Goal: Transaction & Acquisition: Purchase product/service

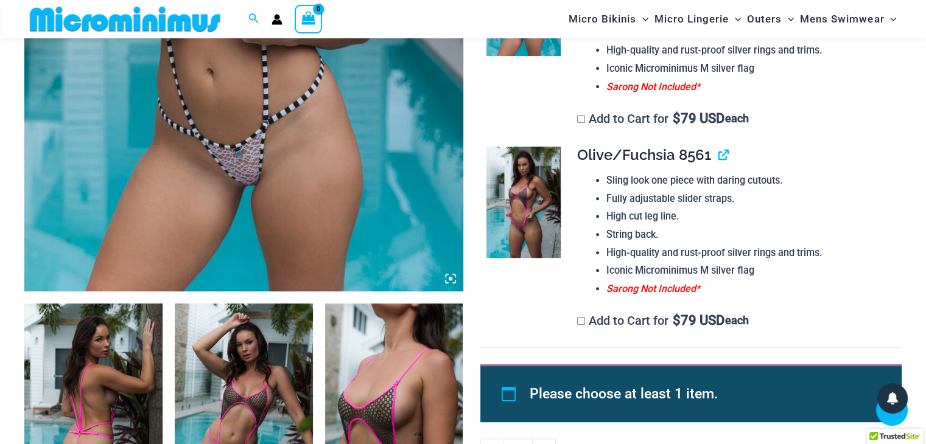
scroll to position [355, 0]
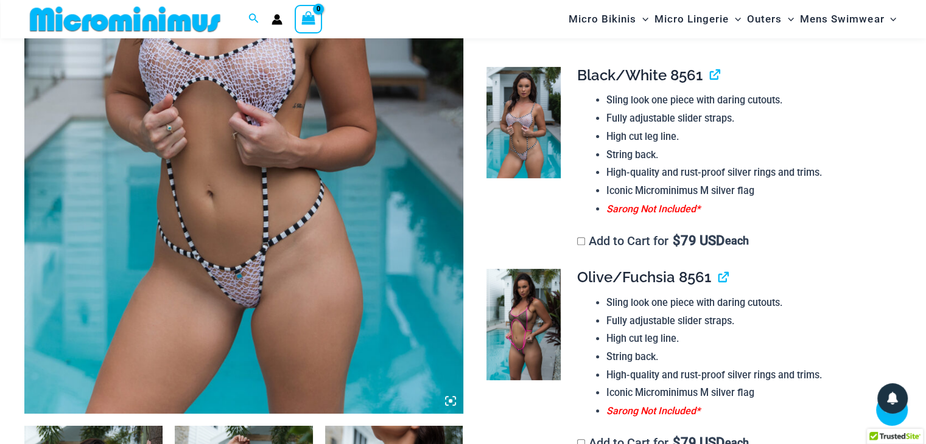
click at [216, 104] on img at bounding box center [243, 85] width 439 height 658
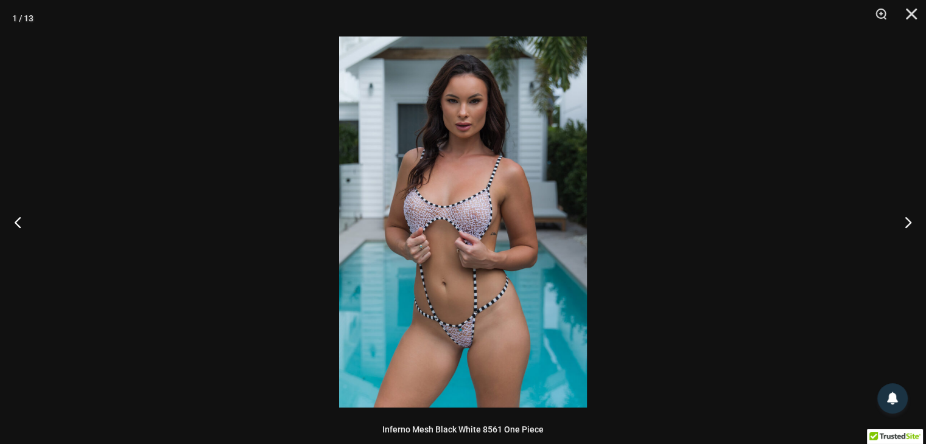
click at [499, 147] on img at bounding box center [463, 222] width 248 height 371
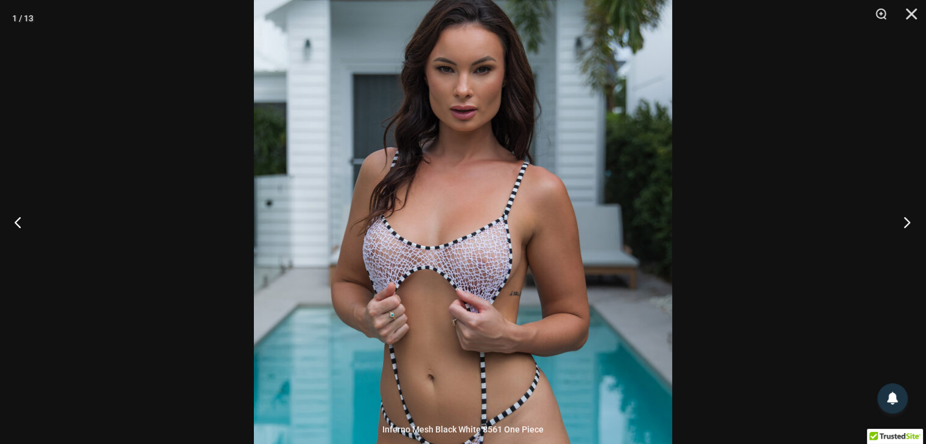
click at [911, 222] on button "Next" at bounding box center [903, 222] width 46 height 61
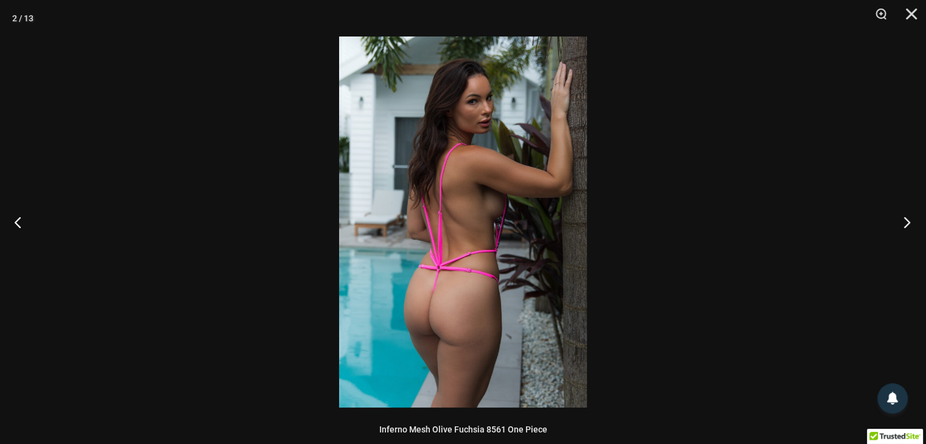
click at [911, 222] on button "Next" at bounding box center [903, 222] width 46 height 61
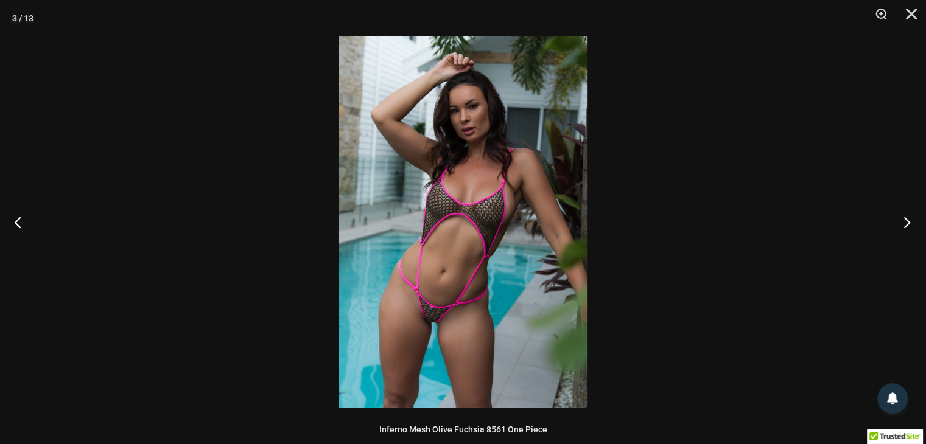
click at [911, 222] on button "Next" at bounding box center [903, 222] width 46 height 61
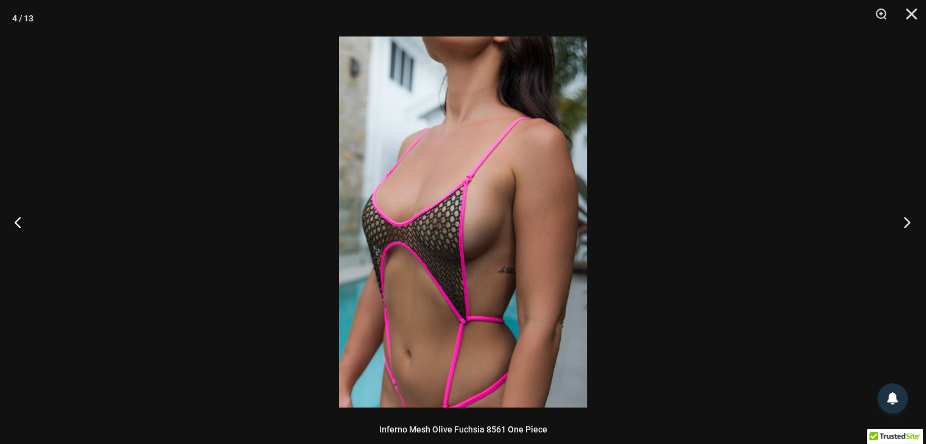
click at [911, 222] on button "Next" at bounding box center [903, 222] width 46 height 61
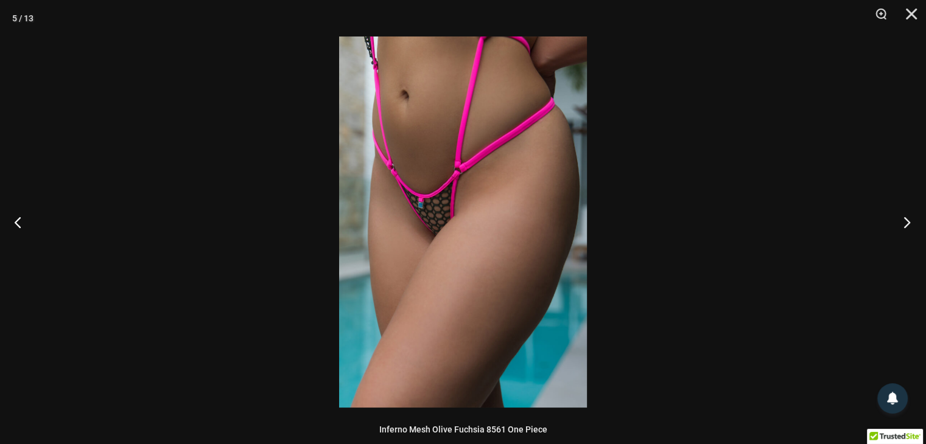
click at [911, 222] on button "Next" at bounding box center [903, 222] width 46 height 61
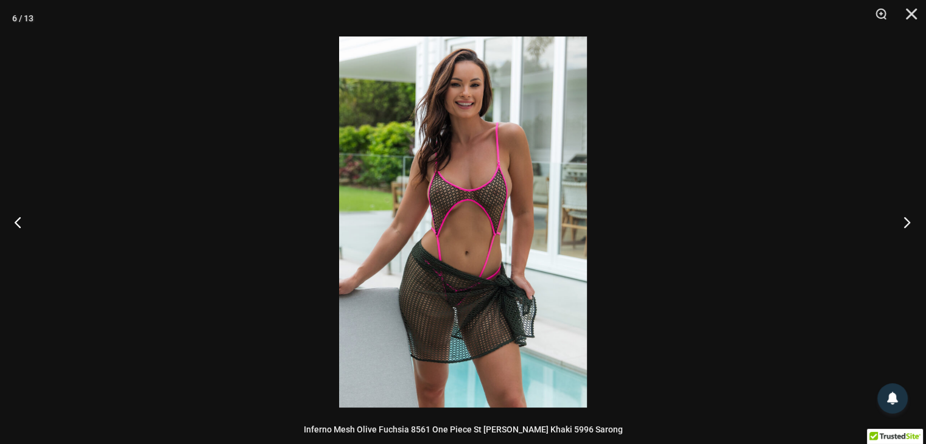
click at [905, 225] on button "Next" at bounding box center [903, 222] width 46 height 61
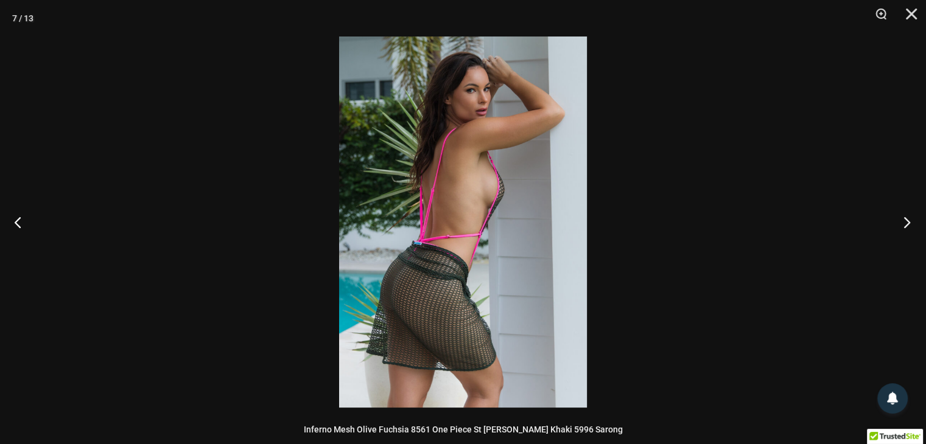
click at [906, 226] on button "Next" at bounding box center [903, 222] width 46 height 61
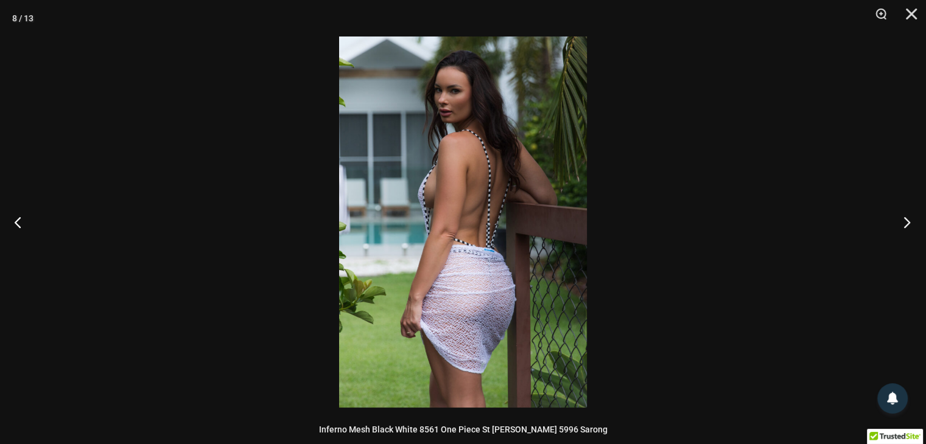
click at [906, 226] on button "Next" at bounding box center [903, 222] width 46 height 61
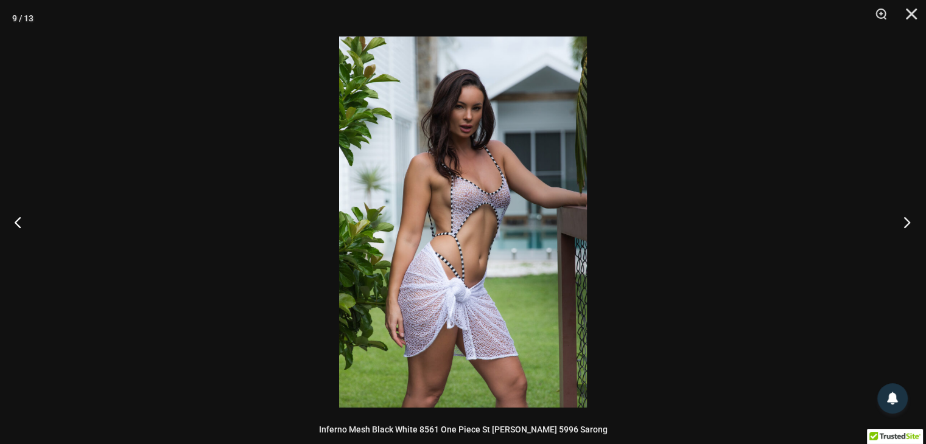
click at [906, 226] on button "Next" at bounding box center [903, 222] width 46 height 61
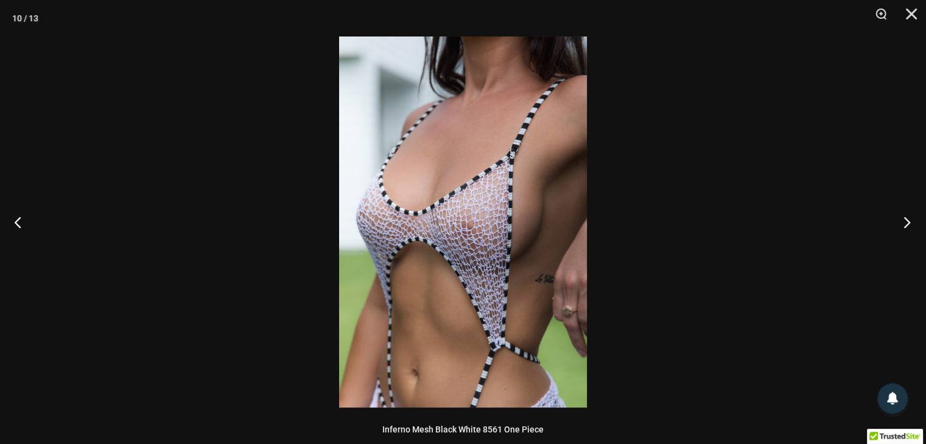
click at [906, 226] on button "Next" at bounding box center [903, 222] width 46 height 61
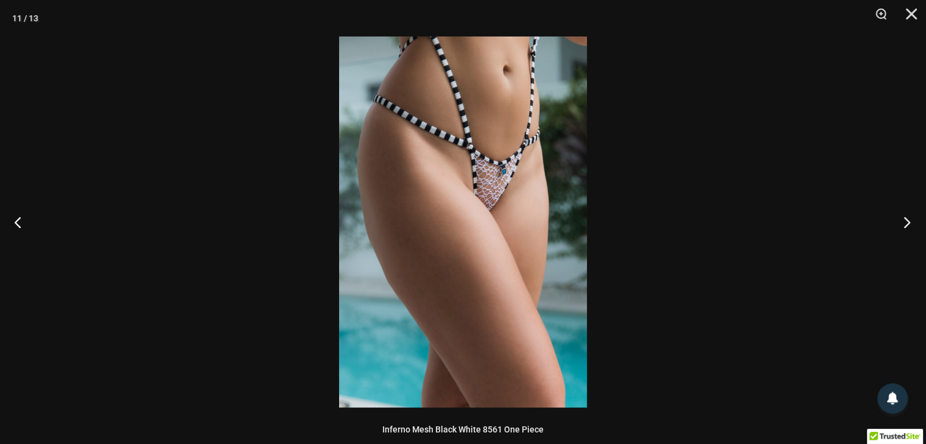
click at [906, 226] on button "Next" at bounding box center [903, 222] width 46 height 61
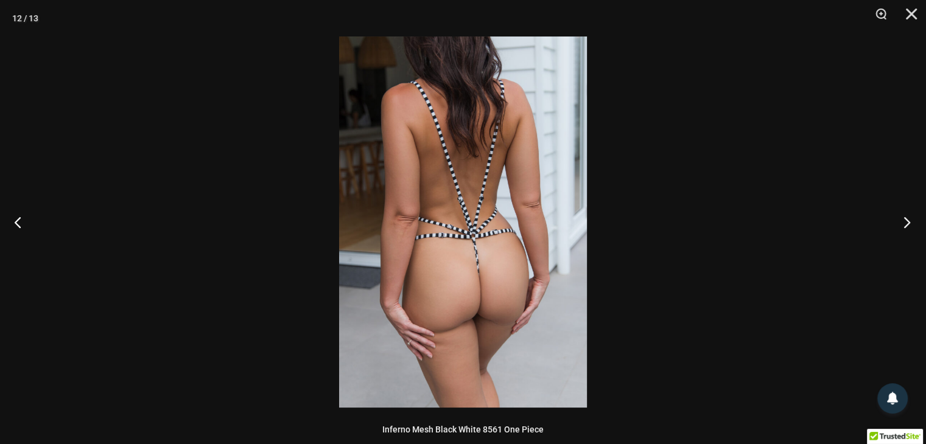
click at [906, 226] on button "Next" at bounding box center [903, 222] width 46 height 61
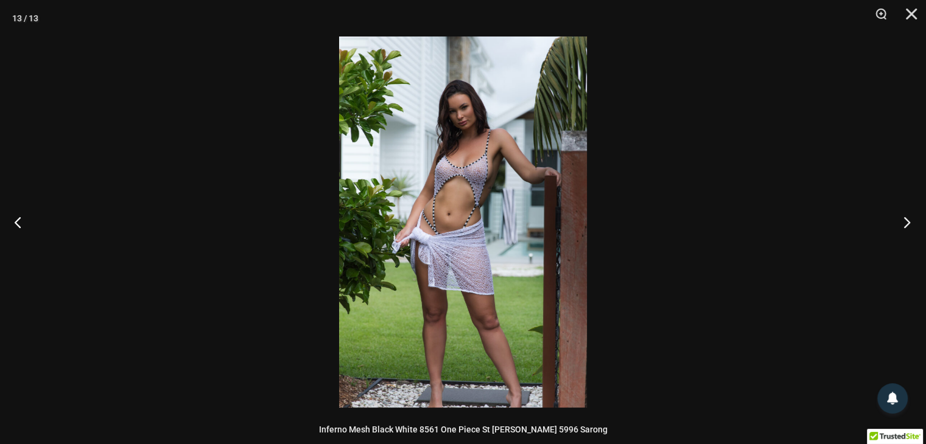
click at [906, 226] on button "Next" at bounding box center [903, 222] width 46 height 61
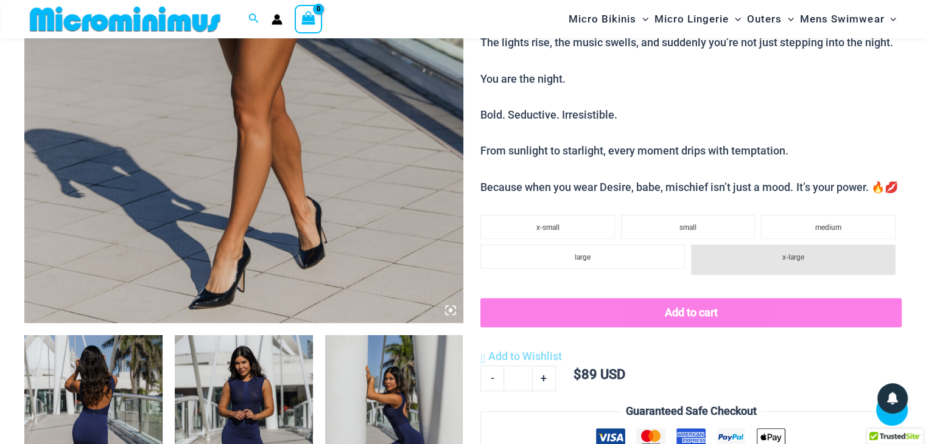
scroll to position [599, 0]
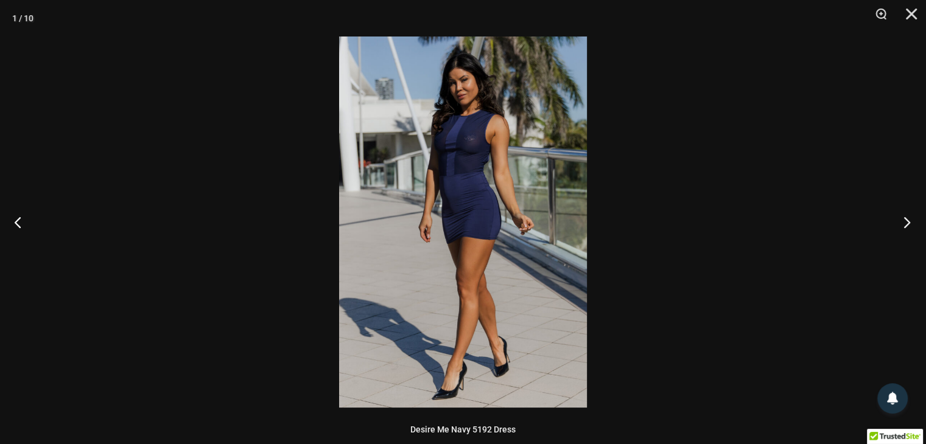
click at [908, 222] on button "Next" at bounding box center [903, 222] width 46 height 61
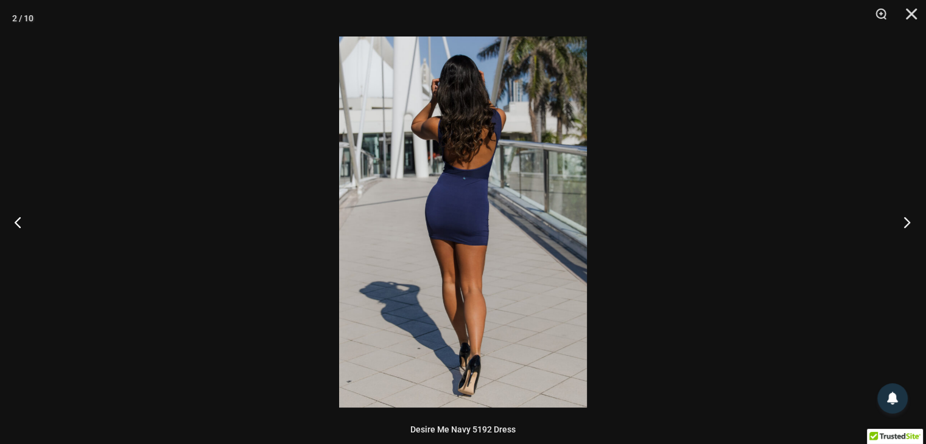
click at [908, 221] on button "Next" at bounding box center [903, 222] width 46 height 61
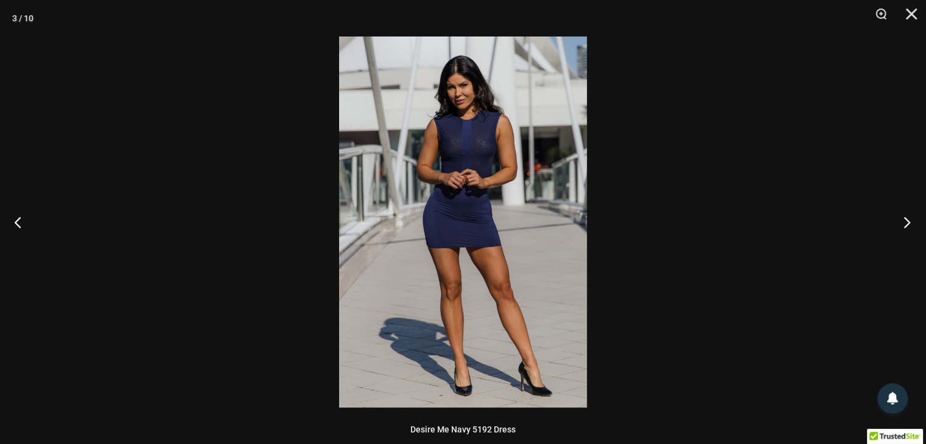
click at [908, 221] on button "Next" at bounding box center [903, 222] width 46 height 61
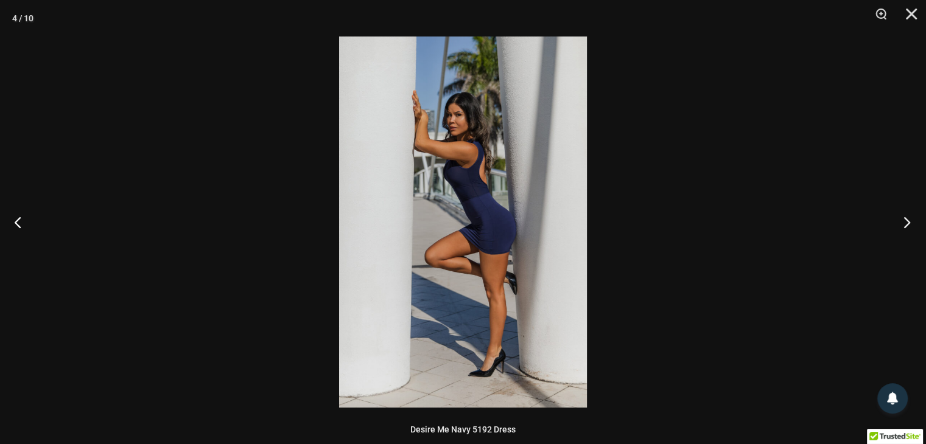
click at [908, 221] on button "Next" at bounding box center [903, 222] width 46 height 61
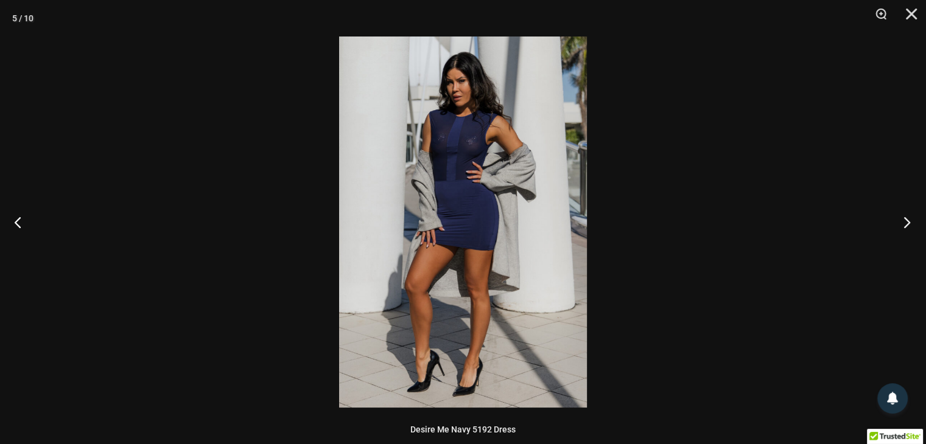
click at [908, 221] on button "Next" at bounding box center [903, 222] width 46 height 61
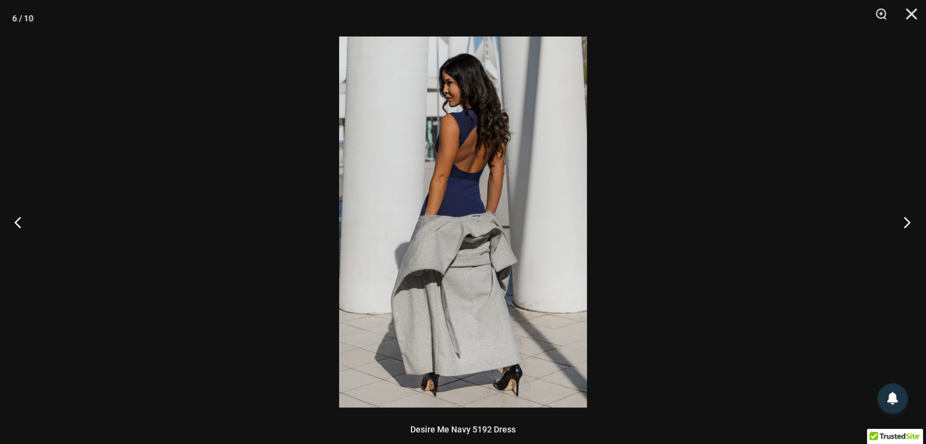
click at [908, 221] on button "Next" at bounding box center [903, 222] width 46 height 61
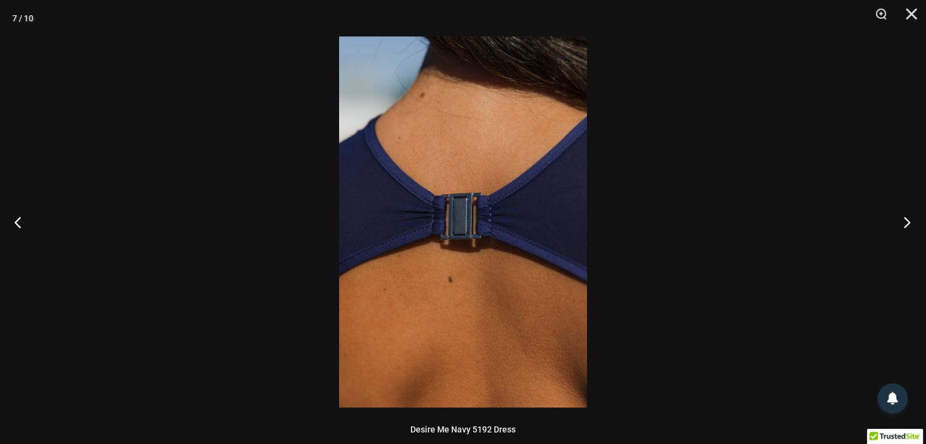
click at [908, 221] on button "Next" at bounding box center [903, 222] width 46 height 61
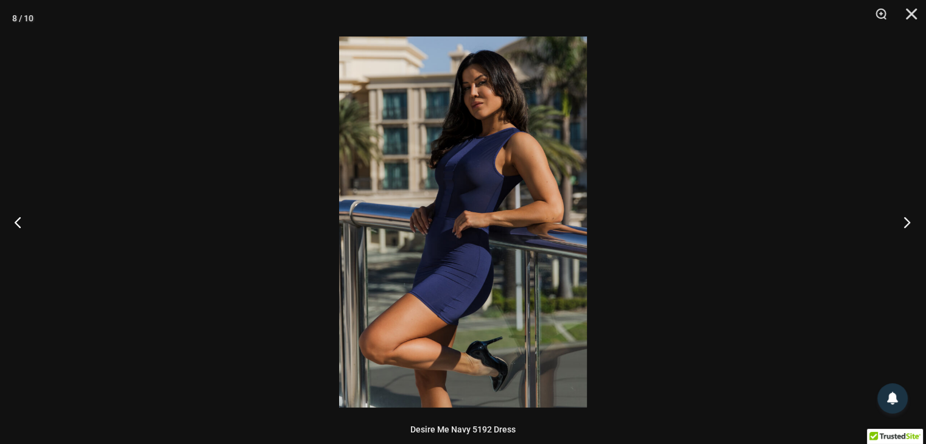
click at [908, 221] on button "Next" at bounding box center [903, 222] width 46 height 61
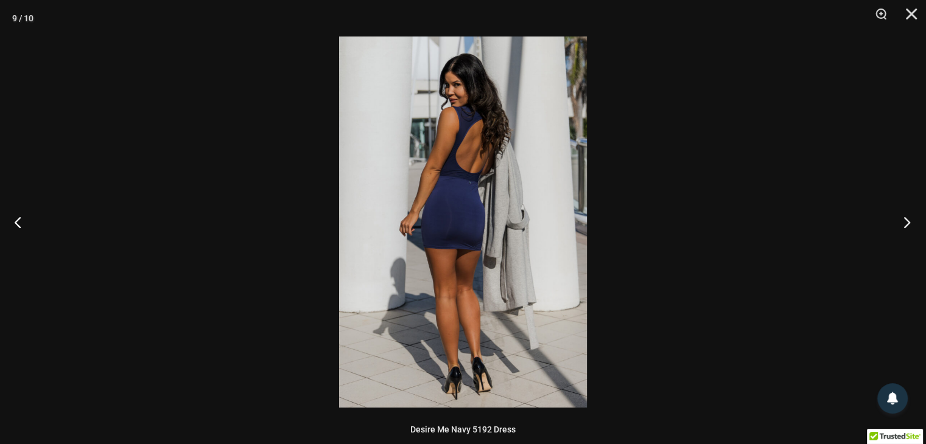
click at [908, 221] on button "Next" at bounding box center [903, 222] width 46 height 61
